Goal: Information Seeking & Learning: Learn about a topic

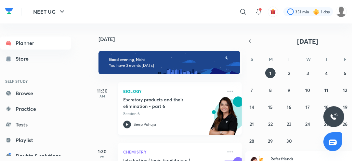
click at [155, 82] on div "Biology Excretory products and their elimination - part 6 Session 6 Seep Pahuja" at bounding box center [180, 108] width 124 height 53
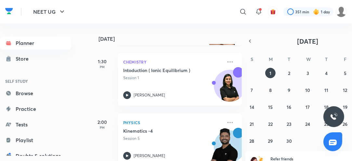
scroll to position [100, 0]
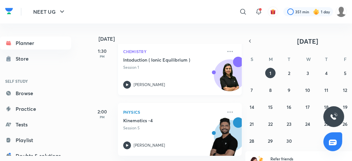
click at [126, 83] on icon at bounding box center [127, 85] width 8 height 8
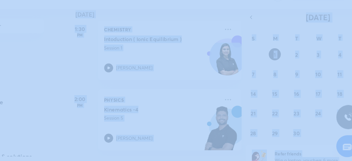
scroll to position [10, 0]
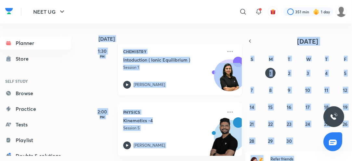
click at [127, 86] on icon at bounding box center [127, 85] width 8 height 8
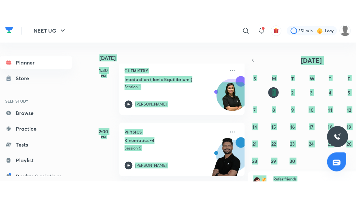
scroll to position [65, 0]
